Goal: Browse casually

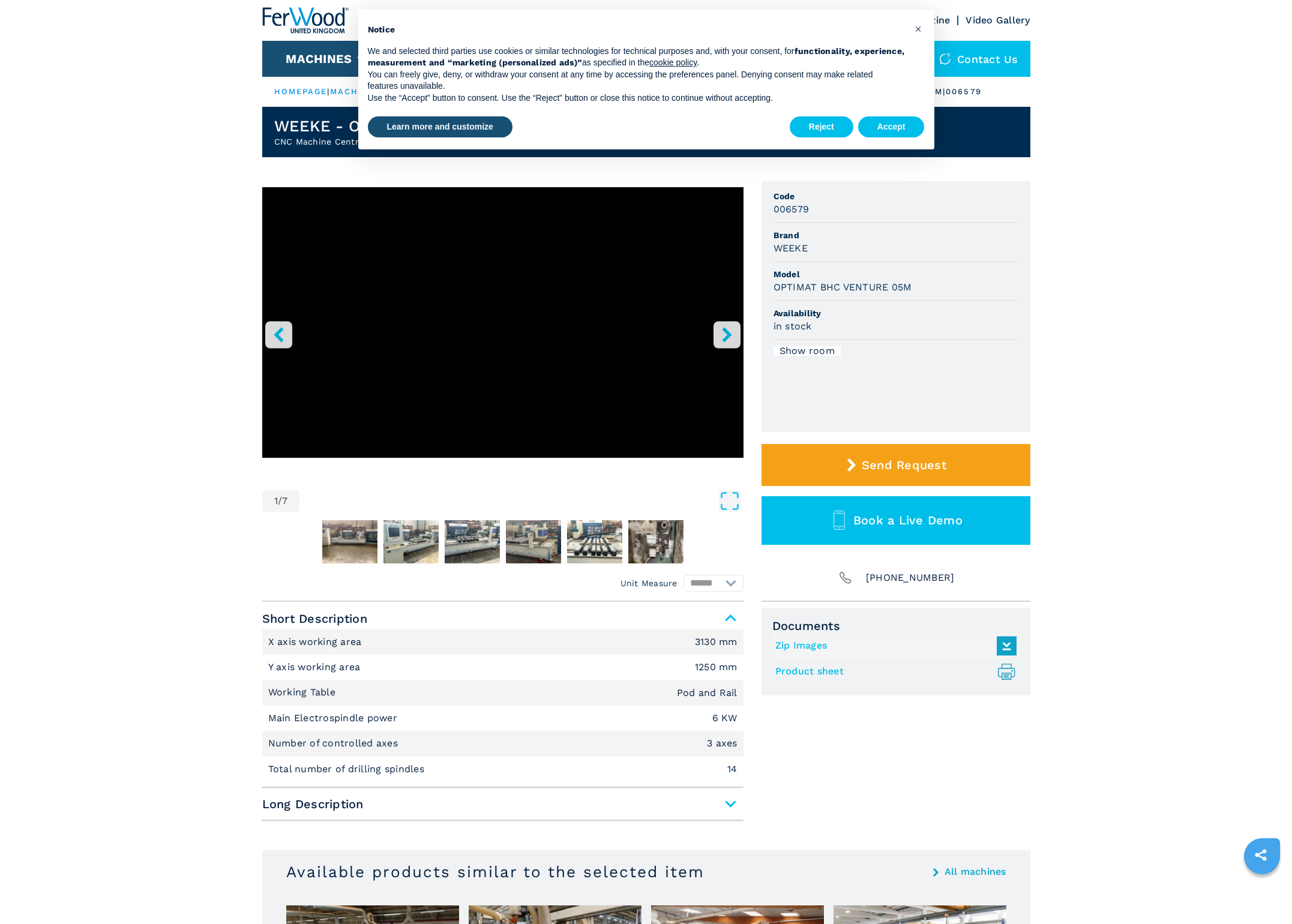
click at [733, 338] on icon "right-button" at bounding box center [727, 334] width 15 height 15
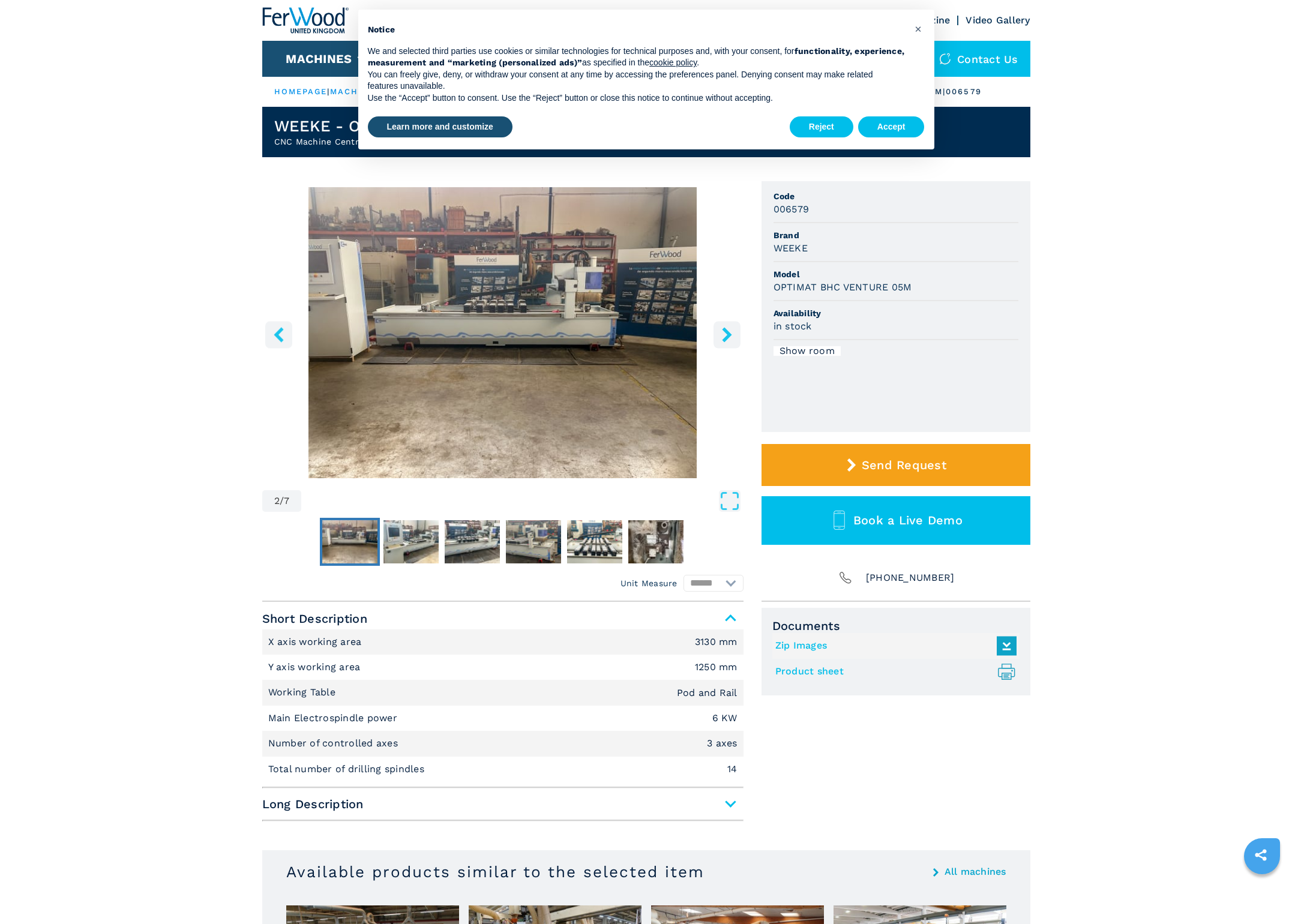
click at [579, 280] on img "Go to Slide 2" at bounding box center [502, 332] width 481 height 291
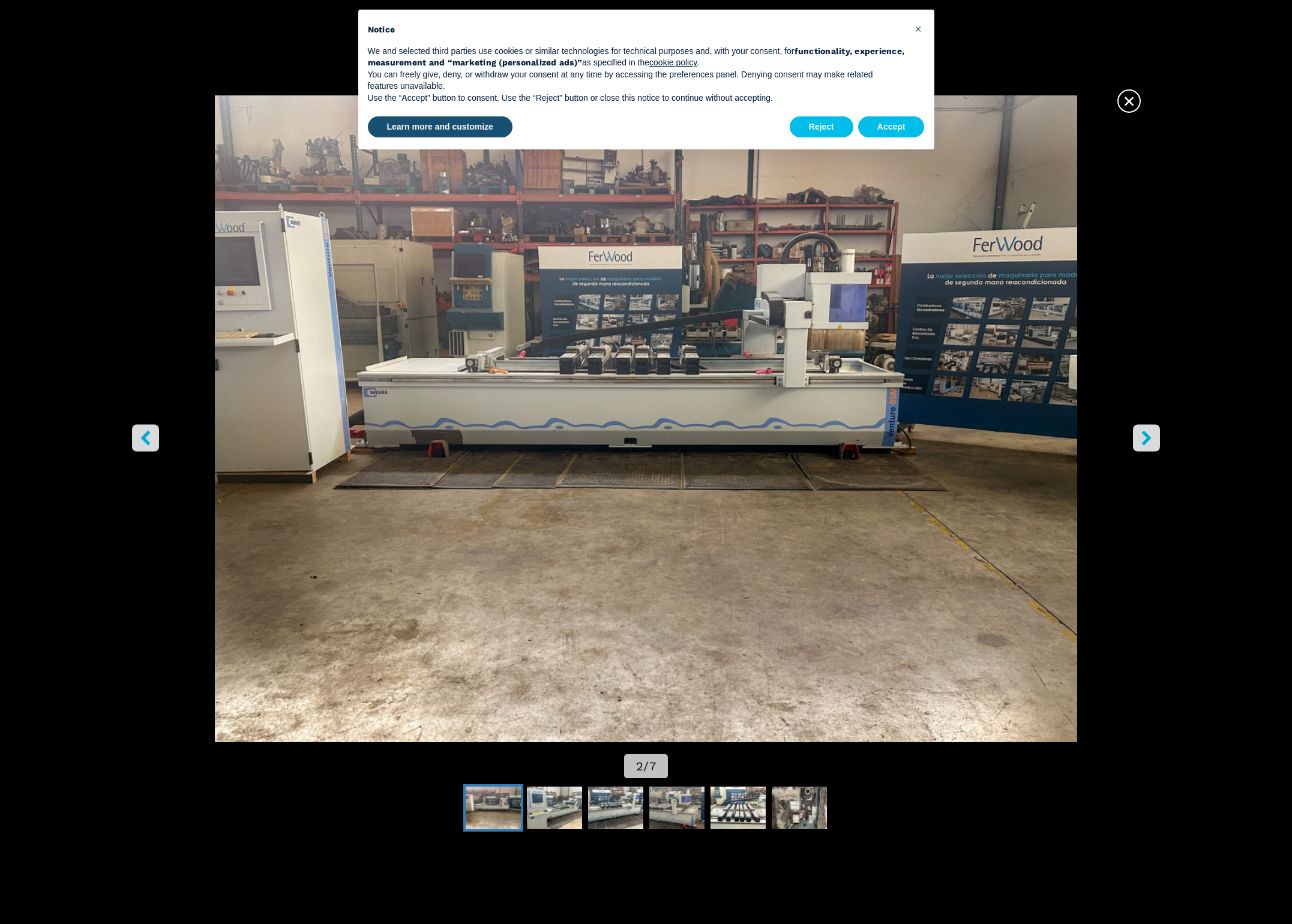
click at [1157, 447] on button "right-button" at bounding box center [1146, 438] width 27 height 27
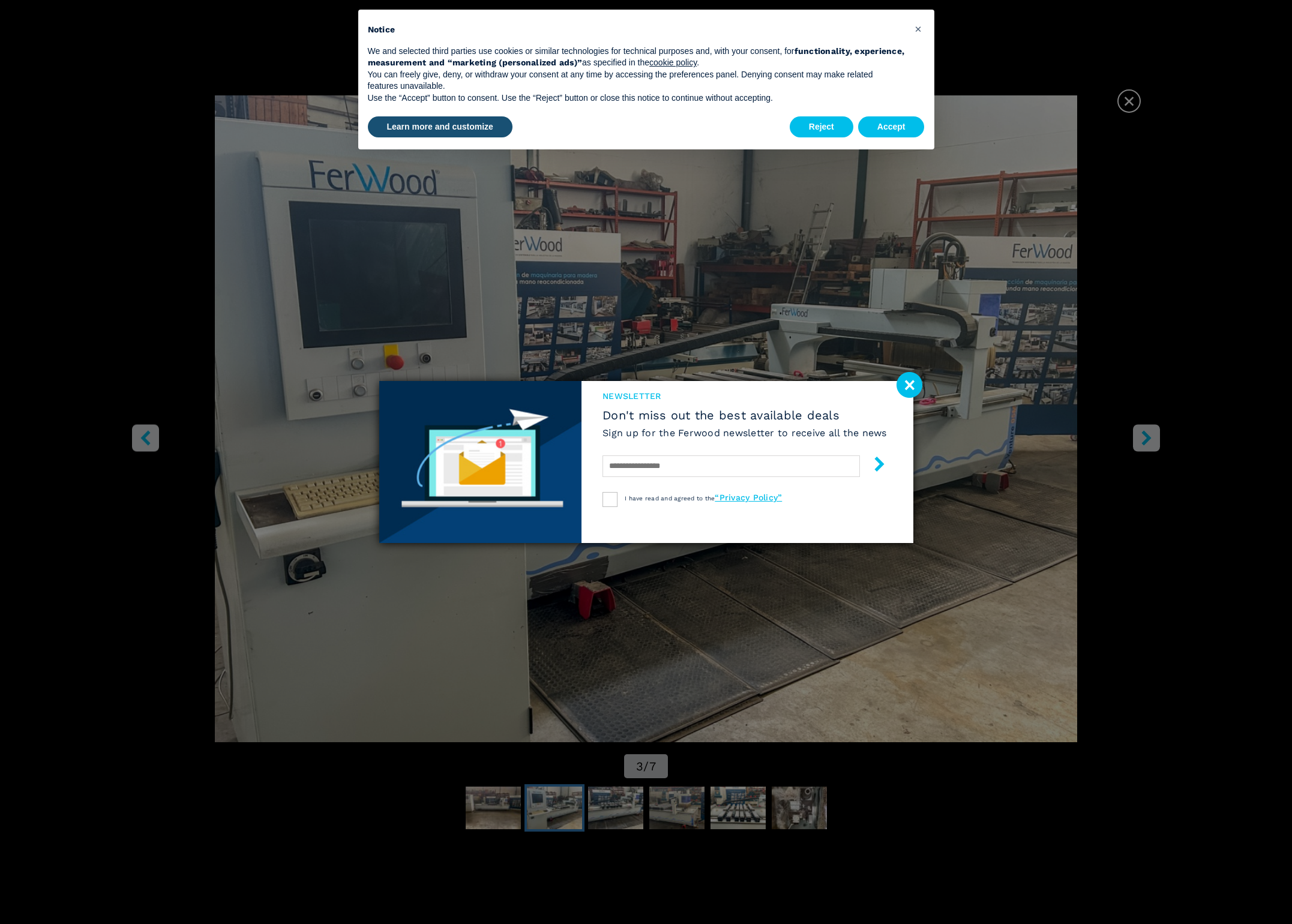
click at [1157, 447] on div "newsletter Don't miss out the best available deals Sign up for the Ferwood news…" at bounding box center [646, 462] width 1292 height 924
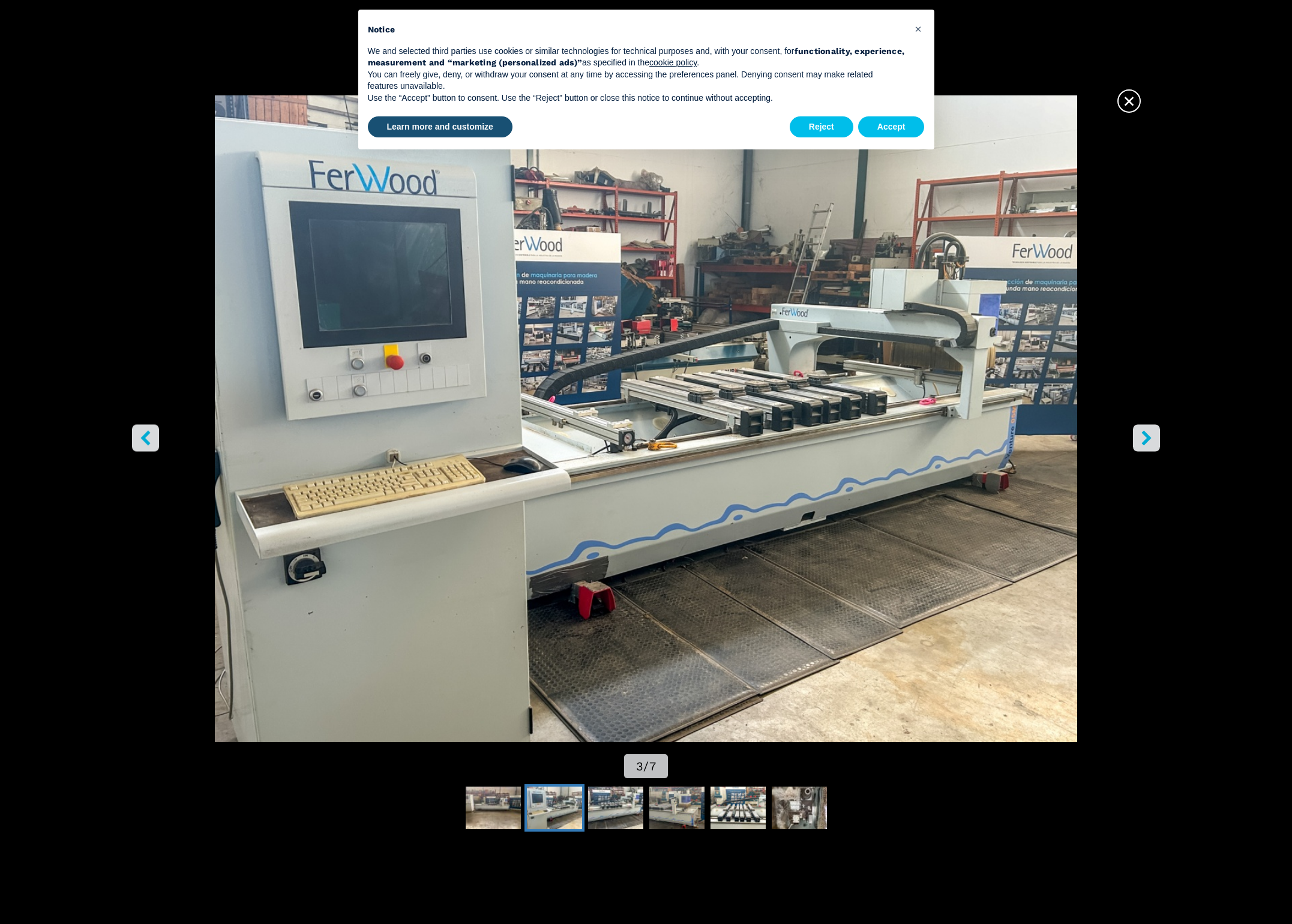
click at [1154, 445] on button "right-button" at bounding box center [1146, 438] width 27 height 27
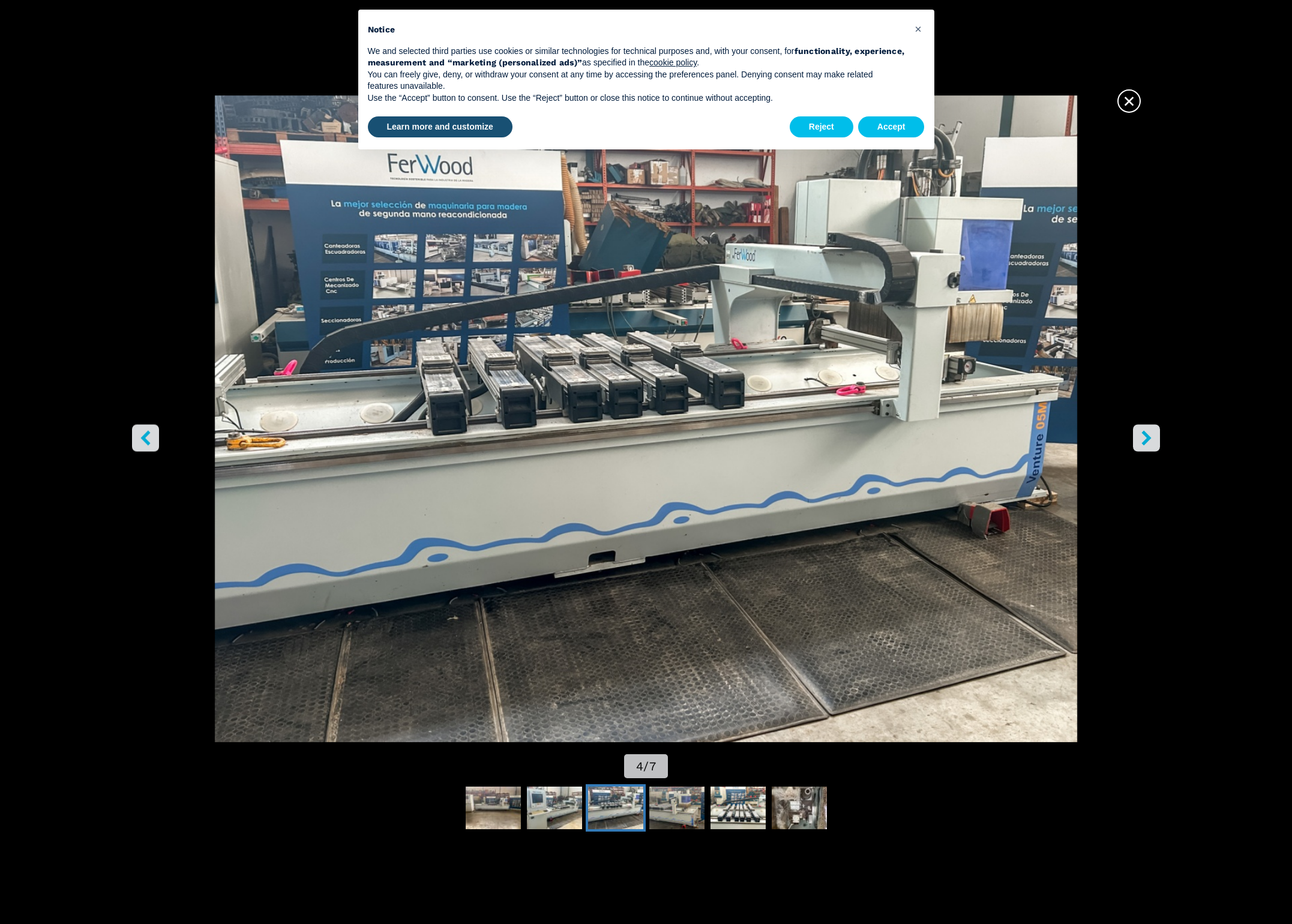
click at [1154, 445] on button "right-button" at bounding box center [1146, 438] width 27 height 27
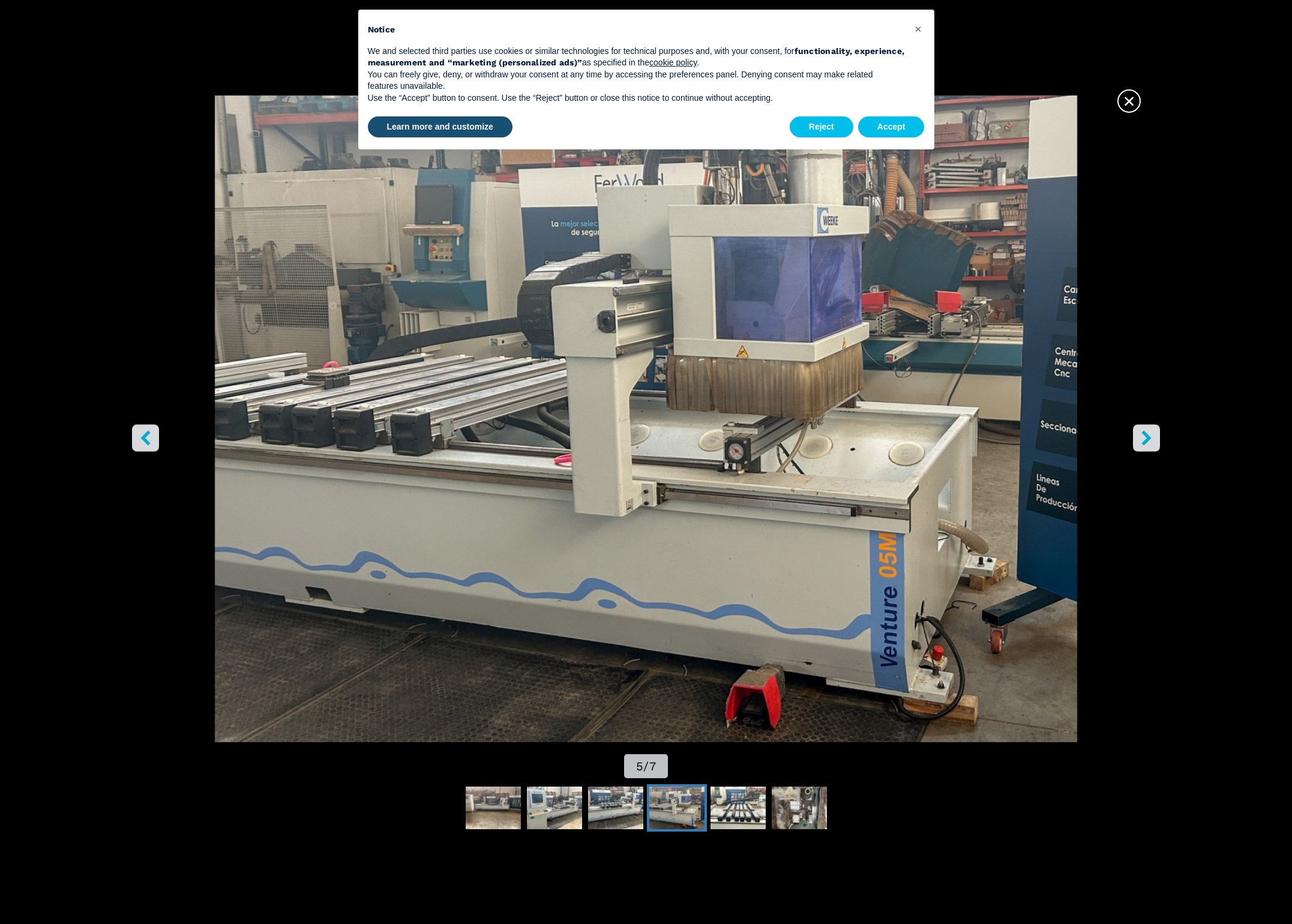
click at [1154, 445] on button "right-button" at bounding box center [1146, 438] width 27 height 27
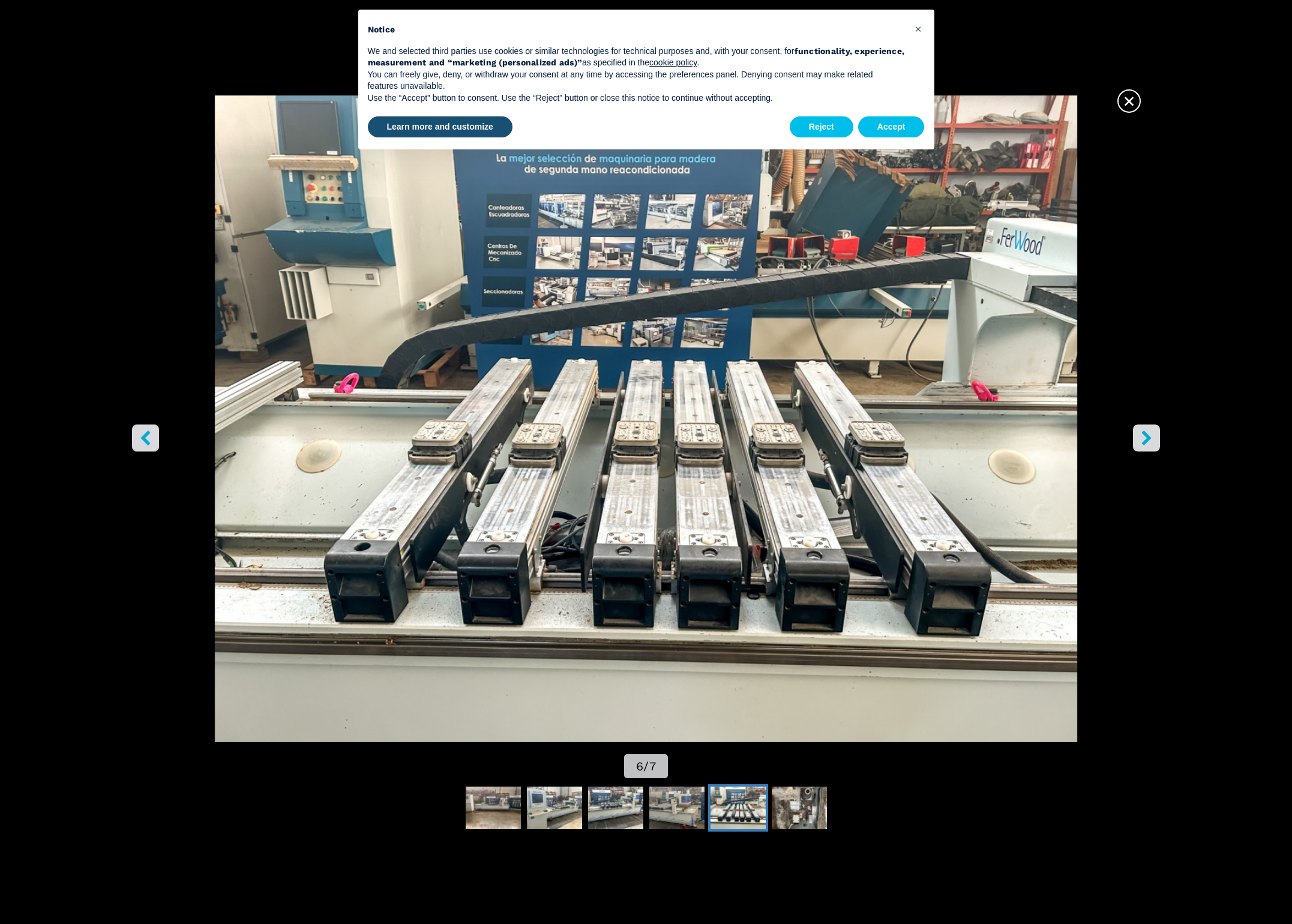
click at [1152, 448] on button "right-button" at bounding box center [1146, 438] width 27 height 27
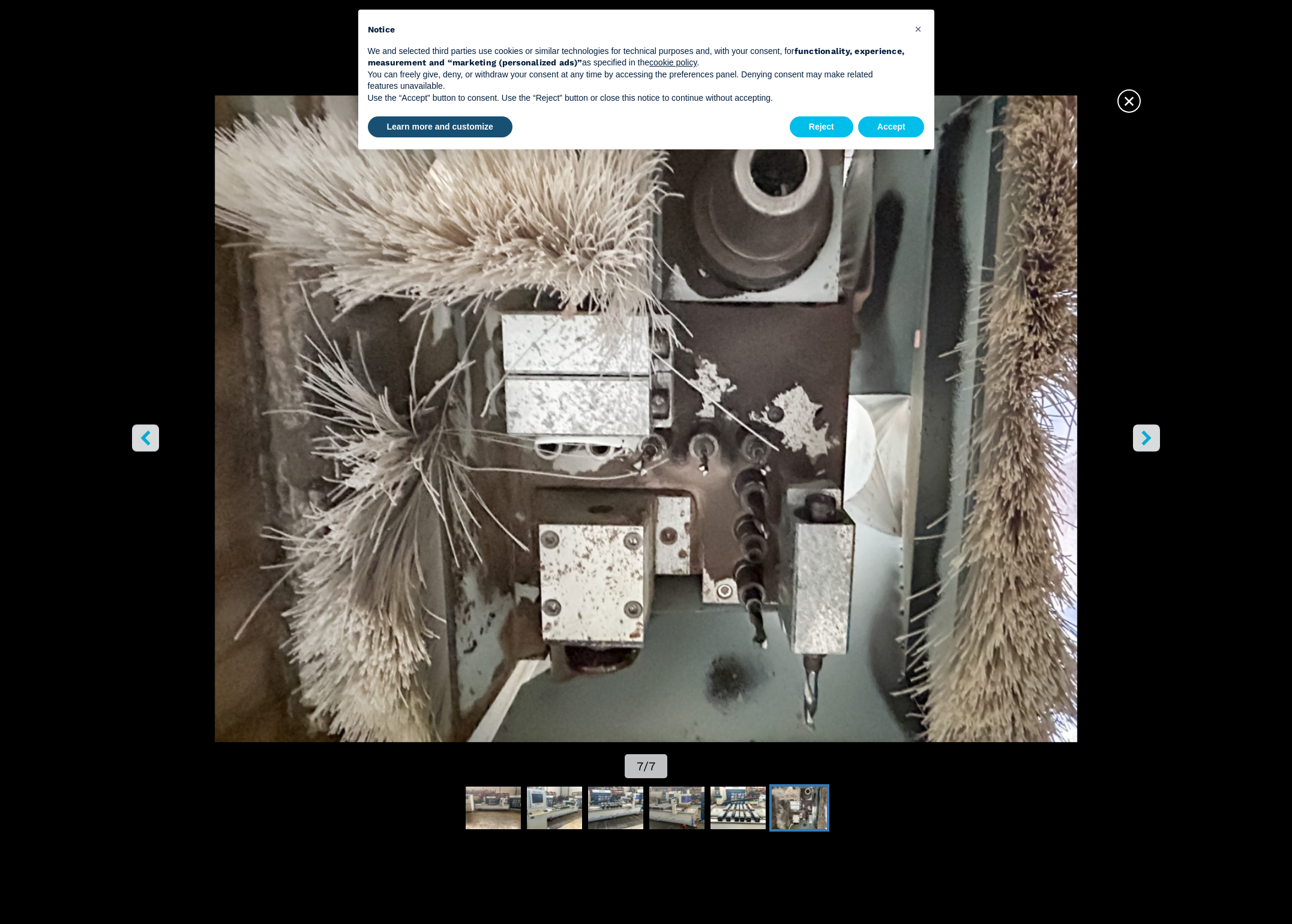
click at [1152, 448] on button "right-button" at bounding box center [1146, 438] width 27 height 27
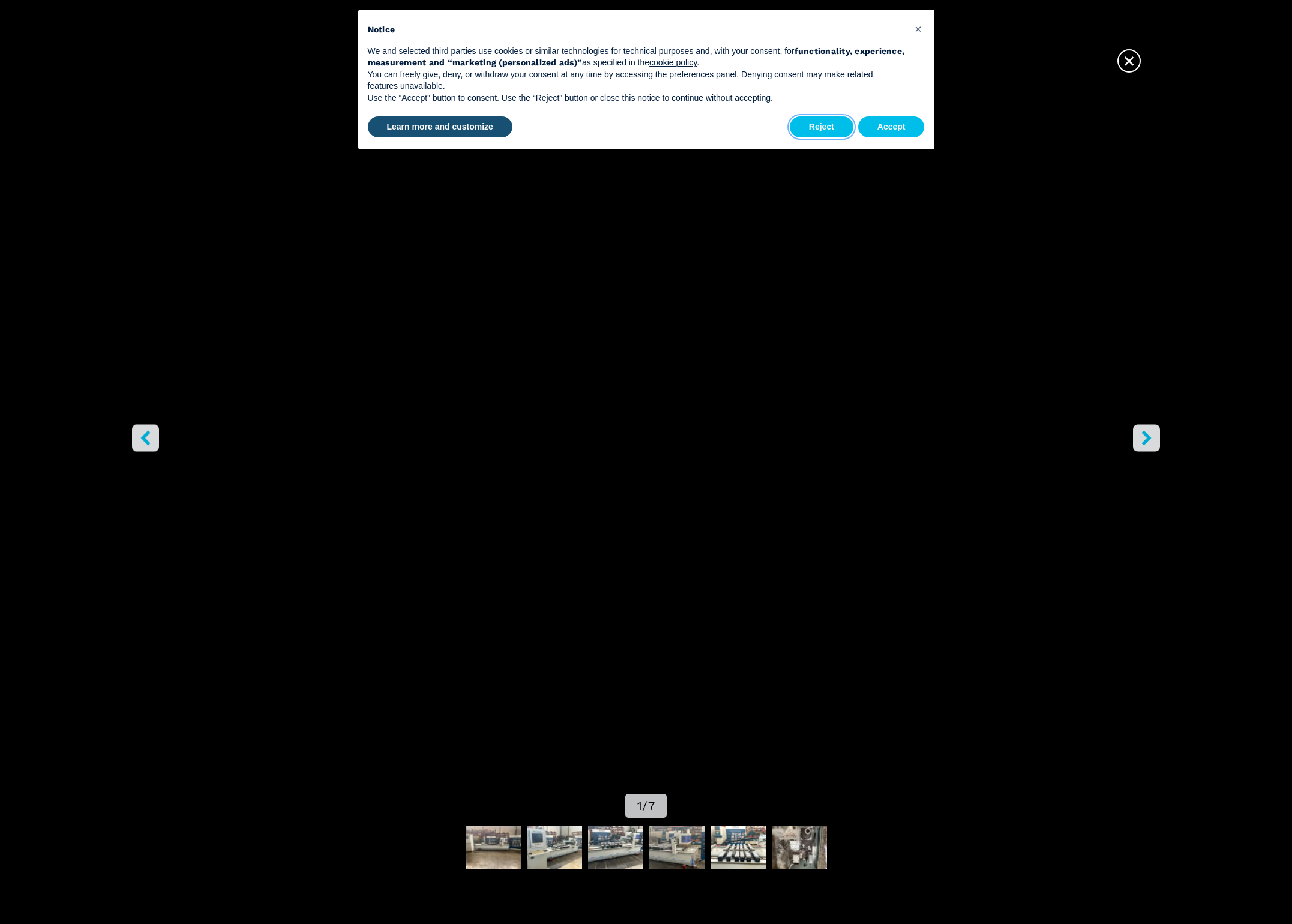
click at [814, 126] on button "Reject" at bounding box center [821, 127] width 64 height 22
